Goal: Find contact information: Find contact information

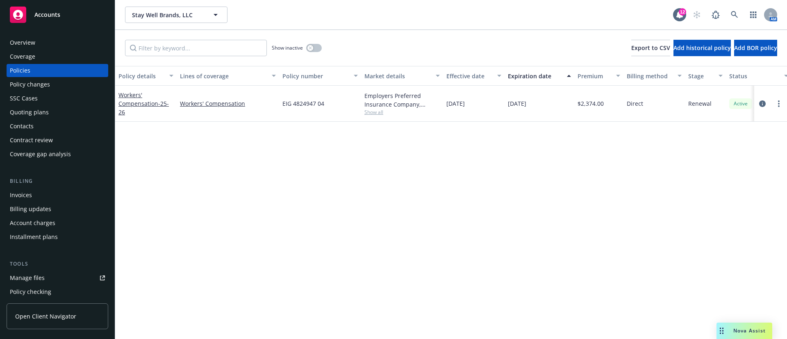
click at [34, 128] on div "Contacts" at bounding box center [57, 126] width 95 height 13
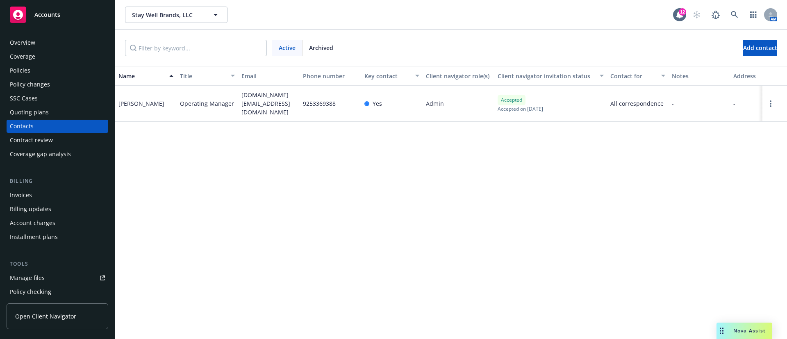
click at [246, 105] on span "donberger.ca@gmail.com" at bounding box center [268, 104] width 55 height 26
copy span "donberger.ca@gmail.com"
